Goal: Navigation & Orientation: Find specific page/section

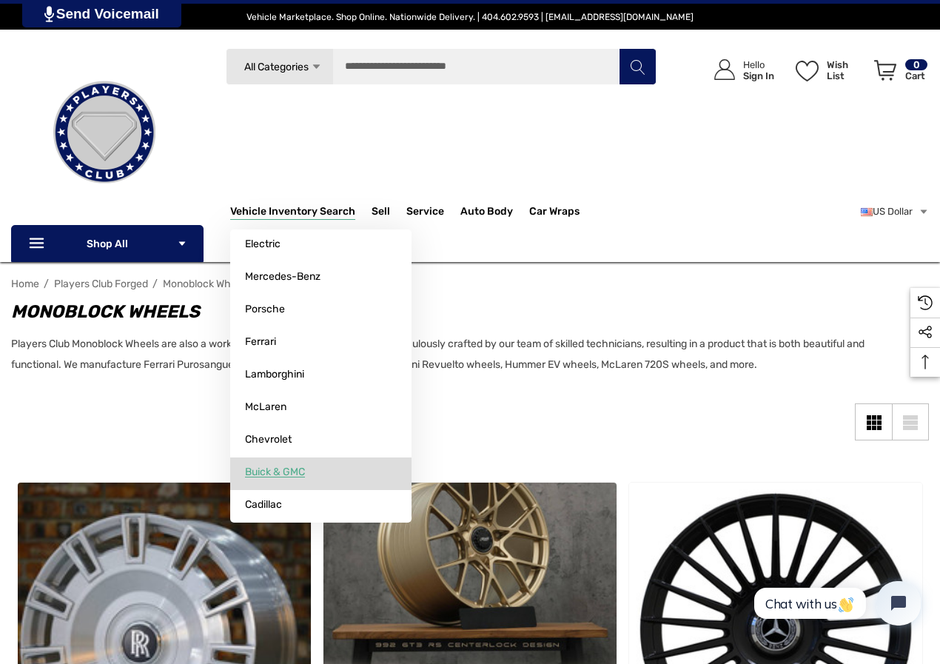
click at [286, 475] on span "Buick & GMC" at bounding box center [275, 472] width 60 height 13
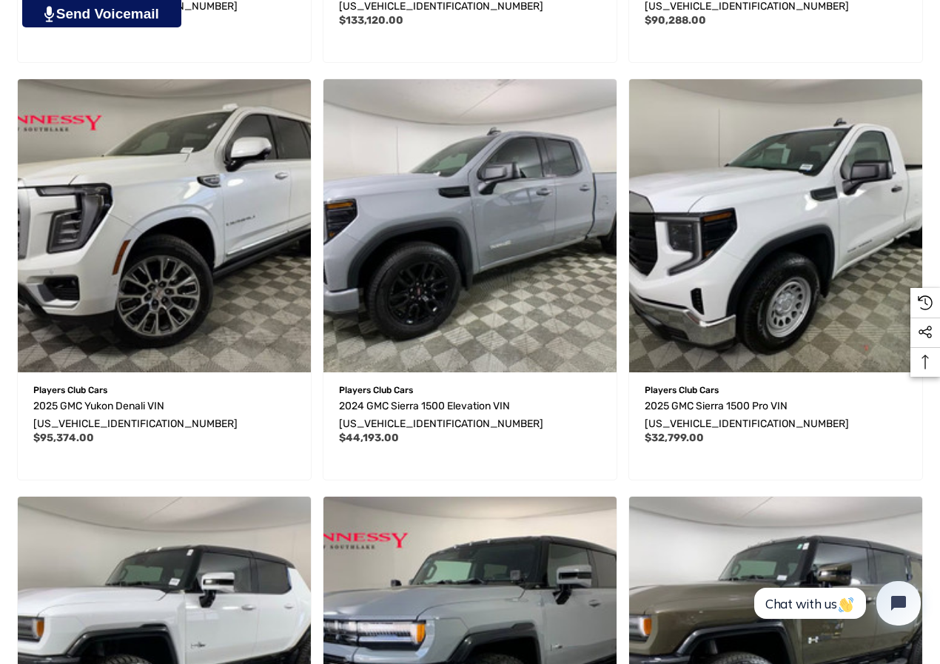
scroll to position [1328, 0]
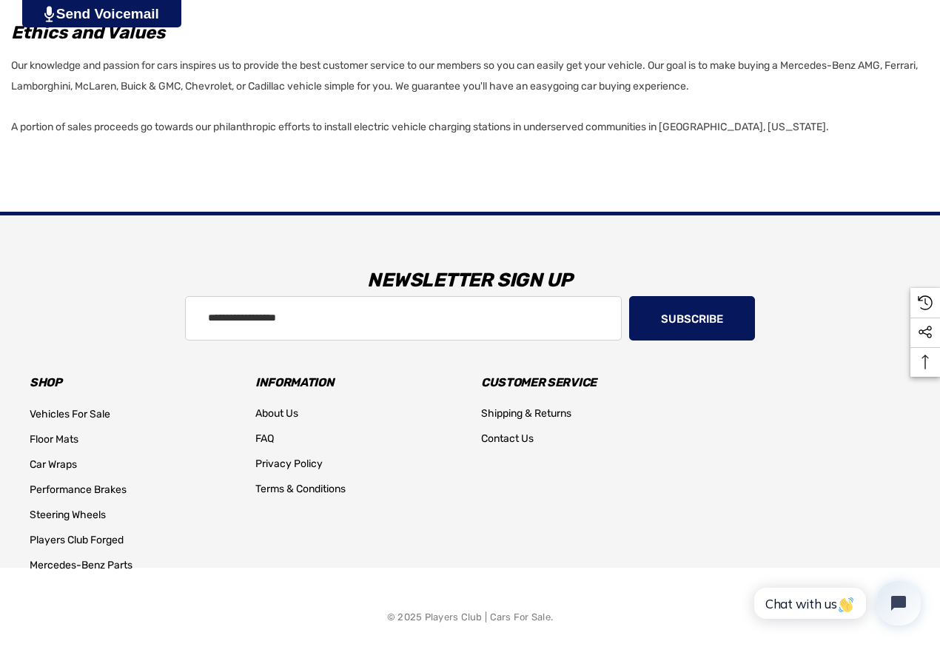
scroll to position [1220, 0]
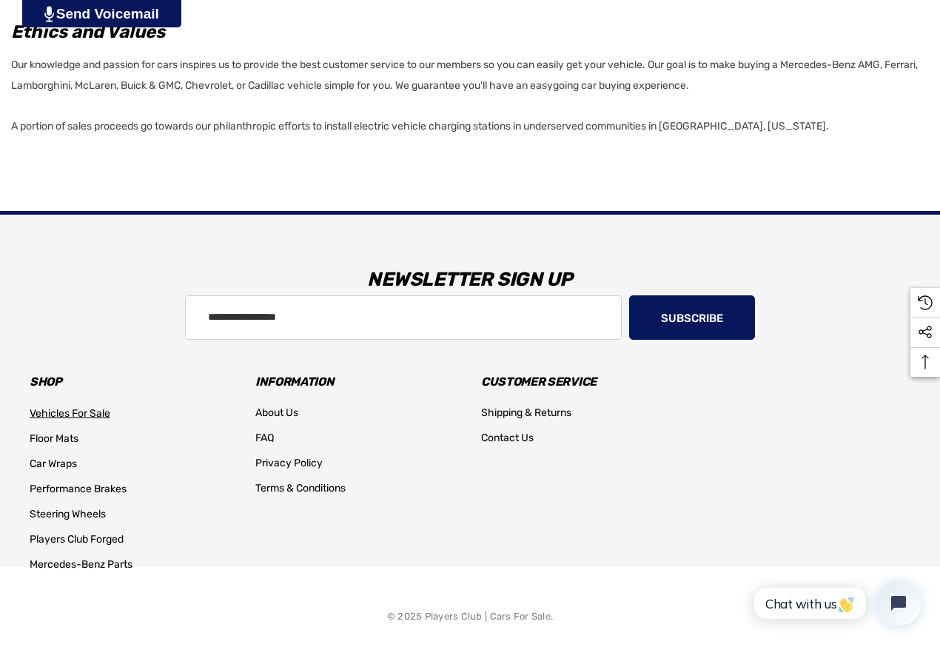
click at [104, 413] on span "Vehicles For Sale" at bounding box center [70, 413] width 81 height 13
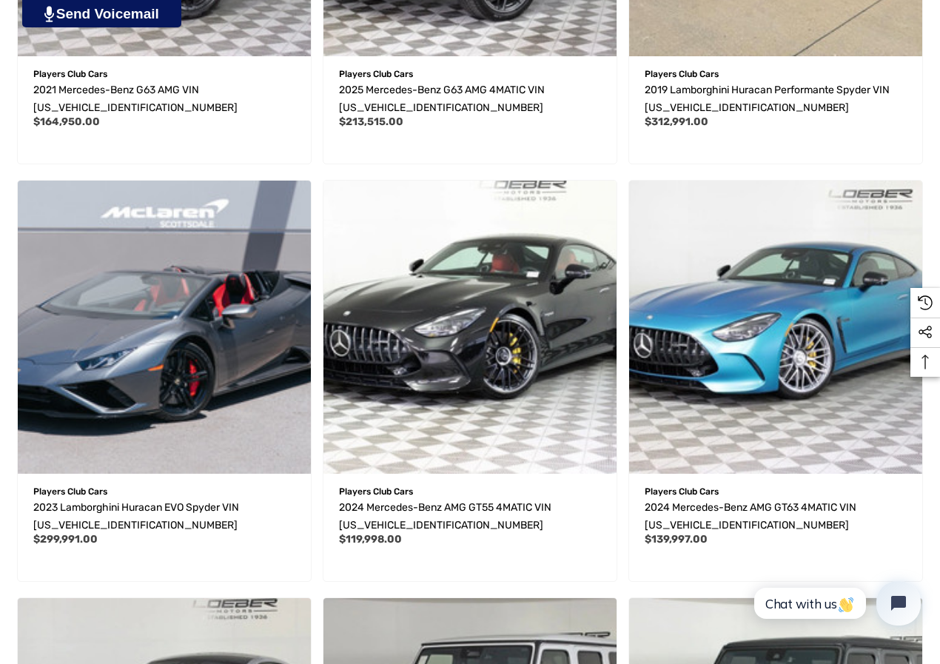
scroll to position [1258, 0]
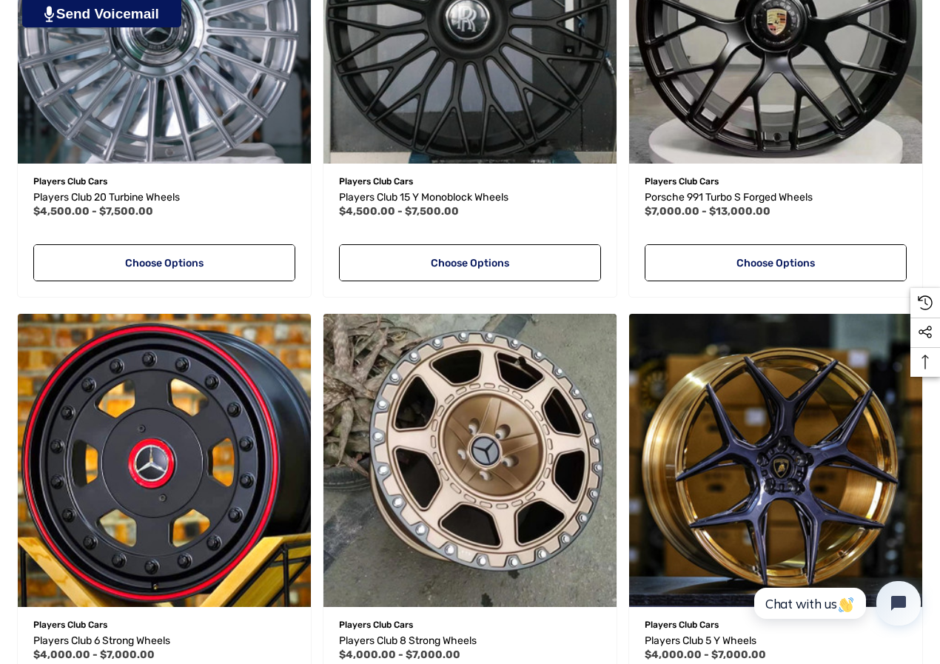
scroll to position [1110, 0]
